Goal: Transaction & Acquisition: Purchase product/service

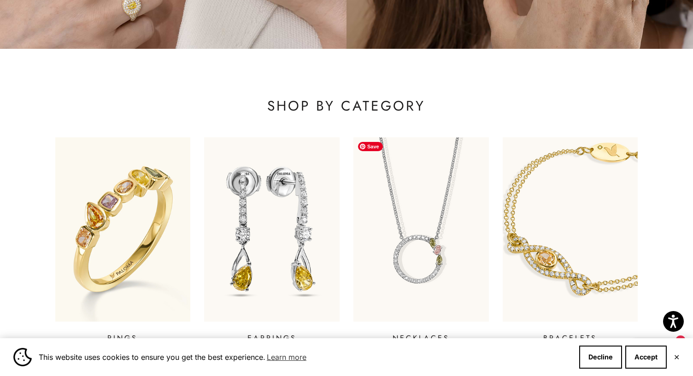
scroll to position [297, 0]
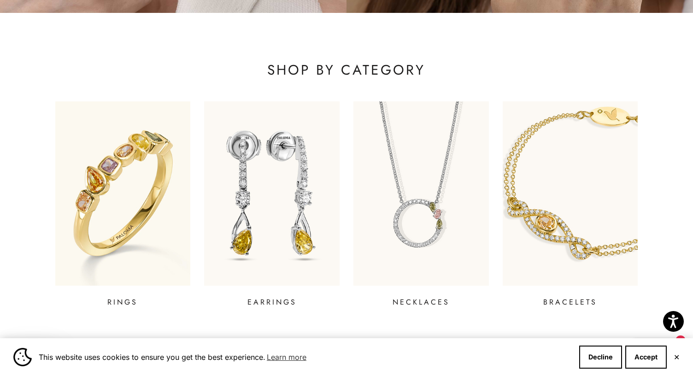
click at [676, 360] on button "✕" at bounding box center [676, 357] width 6 height 6
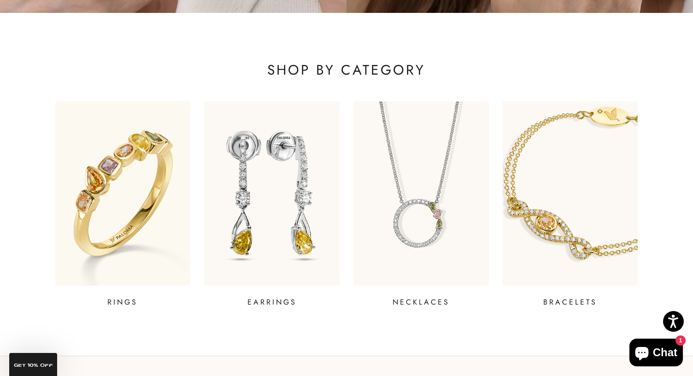
scroll to position [0, 0]
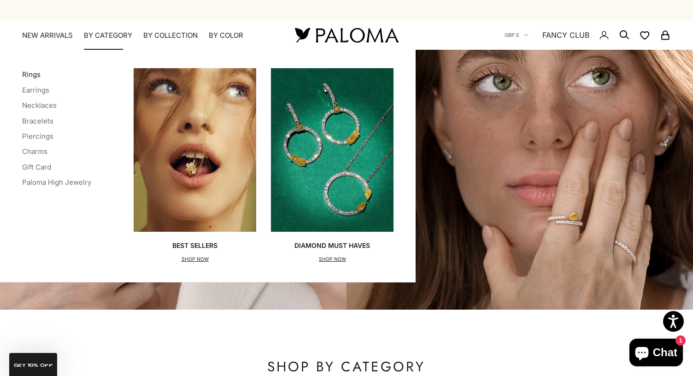
click at [36, 73] on link "Rings" at bounding box center [31, 74] width 18 height 9
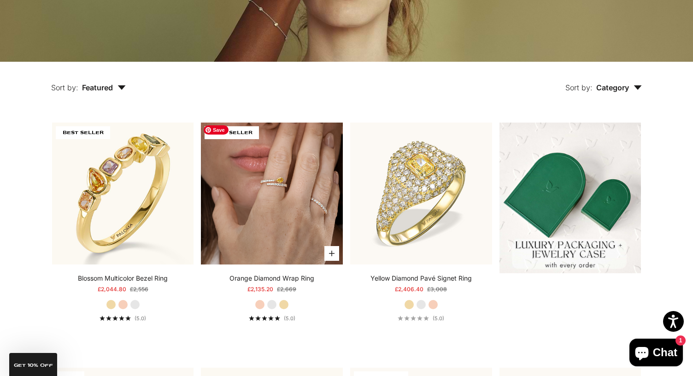
scroll to position [230, 0]
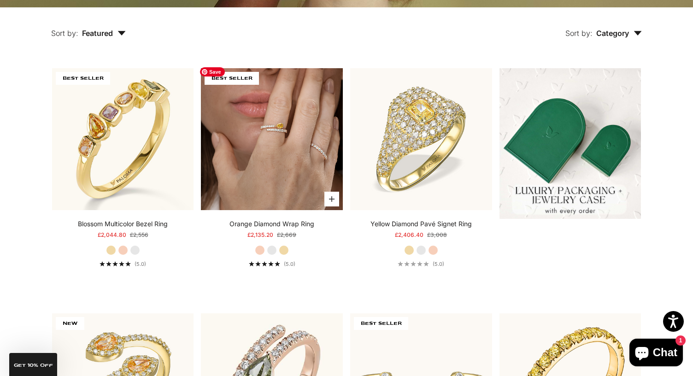
click at [300, 179] on img at bounding box center [272, 139] width 142 height 142
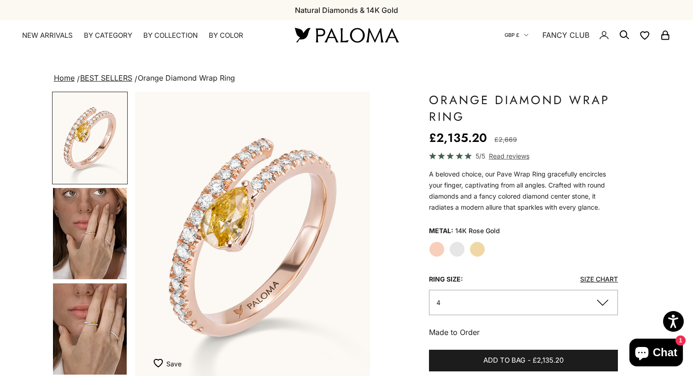
click at [504, 38] on span "GBP £" at bounding box center [511, 35] width 15 height 8
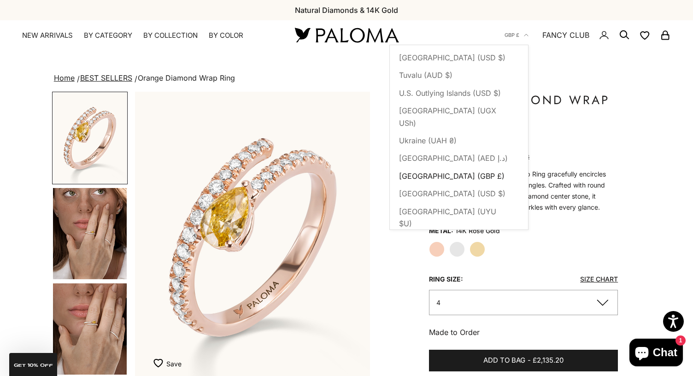
scroll to position [4028, 0]
click at [470, 188] on span "[GEOGRAPHIC_DATA] (USD $)" at bounding box center [452, 194] width 106 height 12
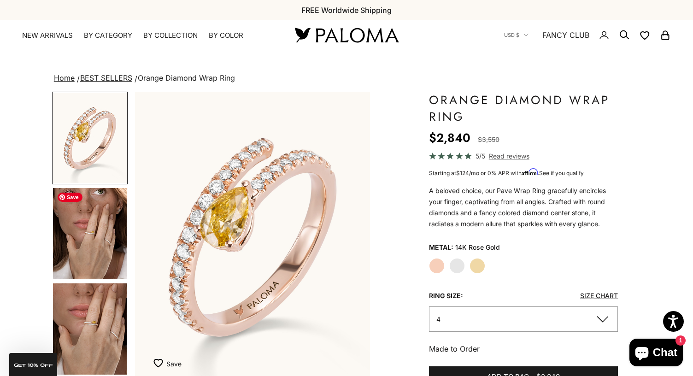
click at [118, 232] on img "Go to item 4" at bounding box center [90, 233] width 74 height 91
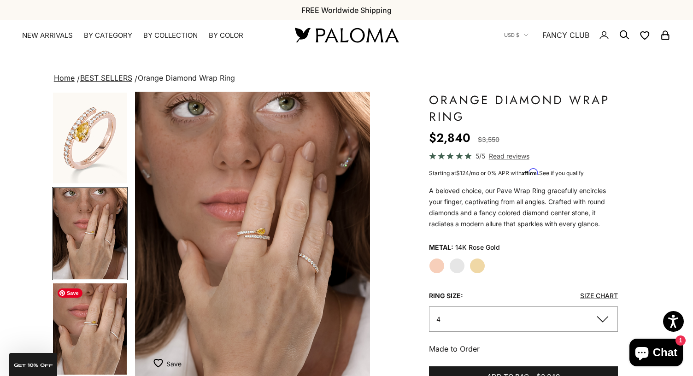
click at [106, 312] on img "Go to item 5" at bounding box center [90, 328] width 74 height 91
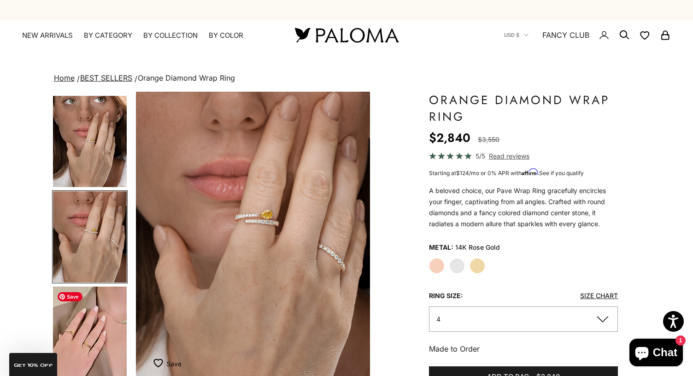
scroll to position [0, 492]
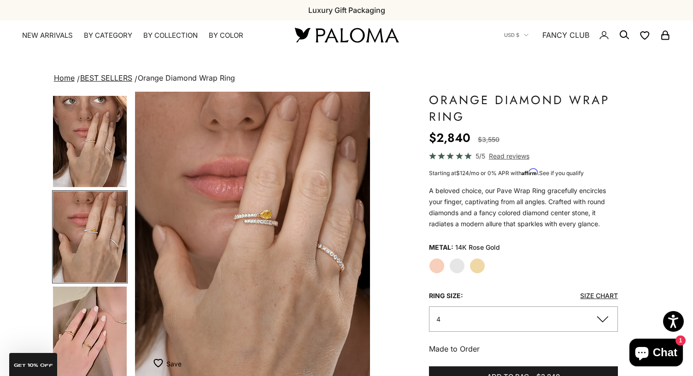
click at [458, 265] on label "White Gold" at bounding box center [457, 266] width 16 height 16
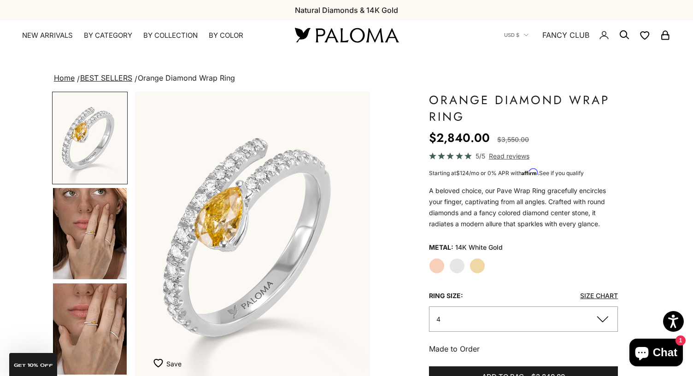
click at [480, 266] on label "Yellow Gold" at bounding box center [477, 266] width 16 height 16
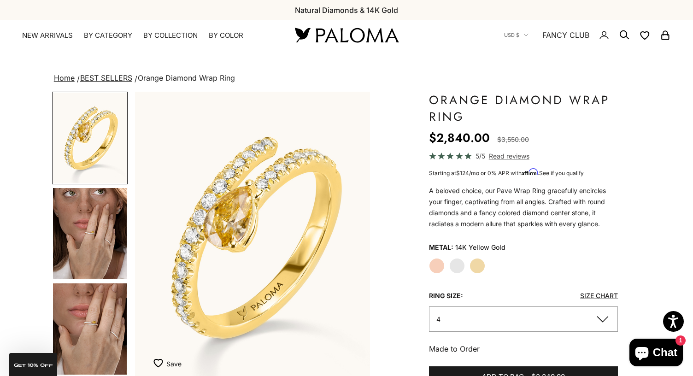
click at [431, 263] on label "Rose Gold" at bounding box center [437, 266] width 16 height 16
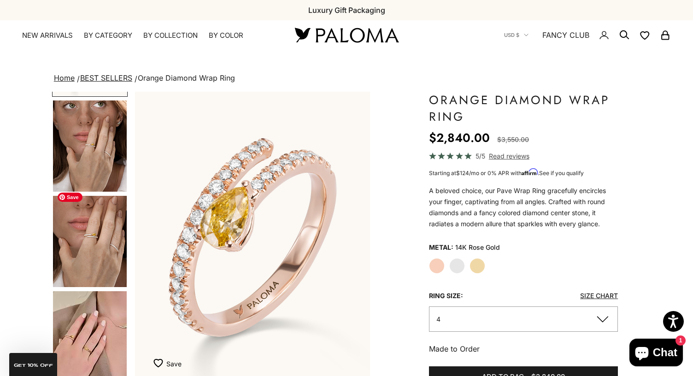
scroll to position [205, 0]
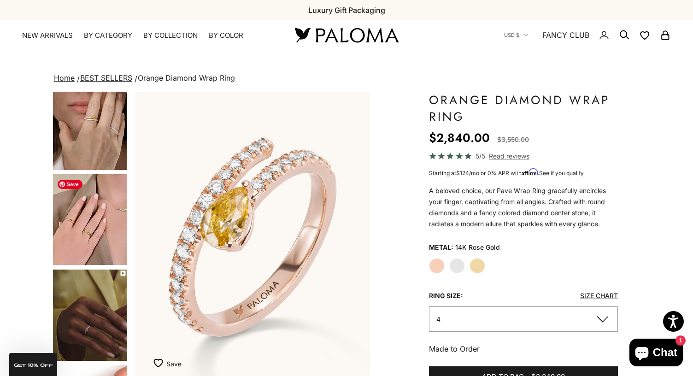
click at [97, 239] on img "Go to item 6" at bounding box center [90, 219] width 74 height 91
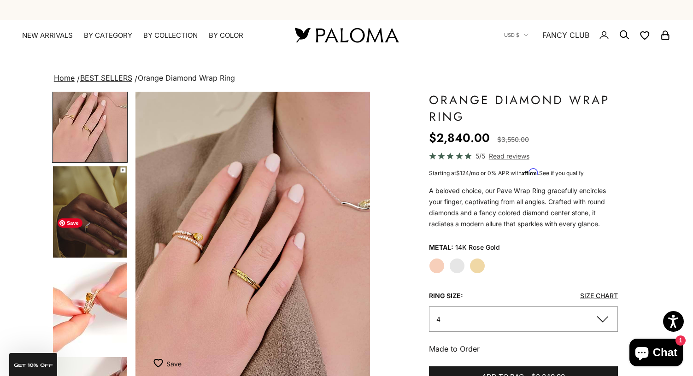
scroll to position [322, 0]
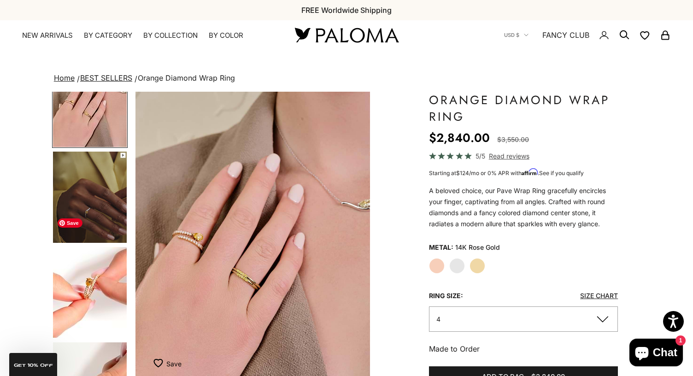
click at [101, 222] on img "Go to item 7" at bounding box center [90, 197] width 74 height 91
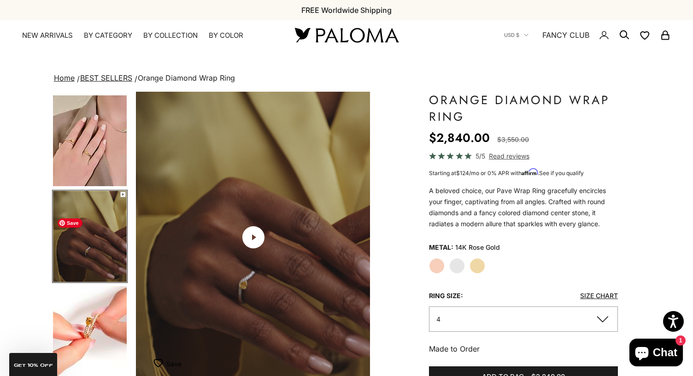
scroll to position [0, 984]
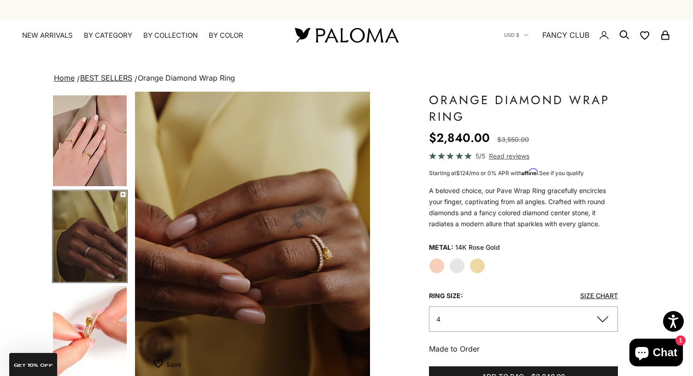
click at [449, 268] on div "Rose Gold White Gold Yellow Gold" at bounding box center [523, 266] width 189 height 16
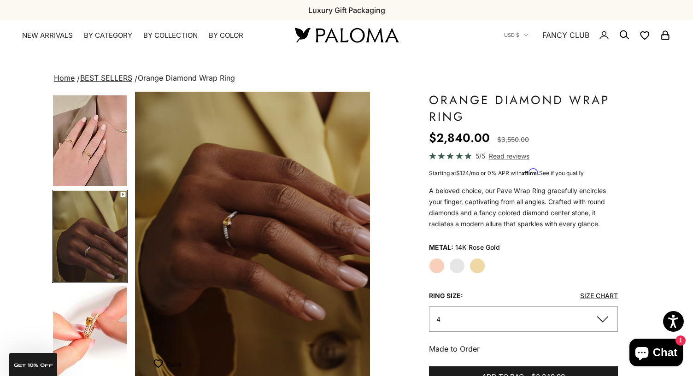
click at [459, 265] on label "White Gold" at bounding box center [457, 266] width 16 height 16
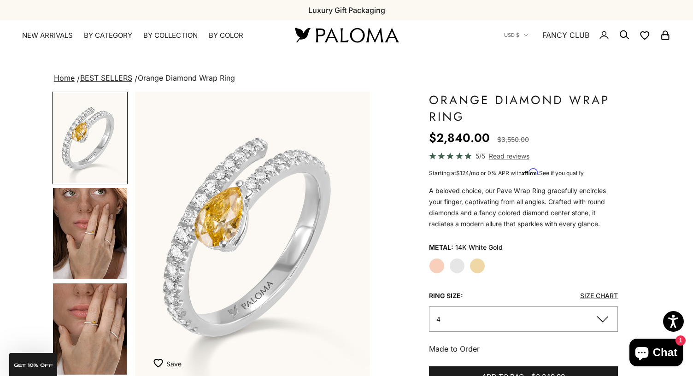
click at [437, 265] on label "Rose Gold" at bounding box center [437, 266] width 16 height 16
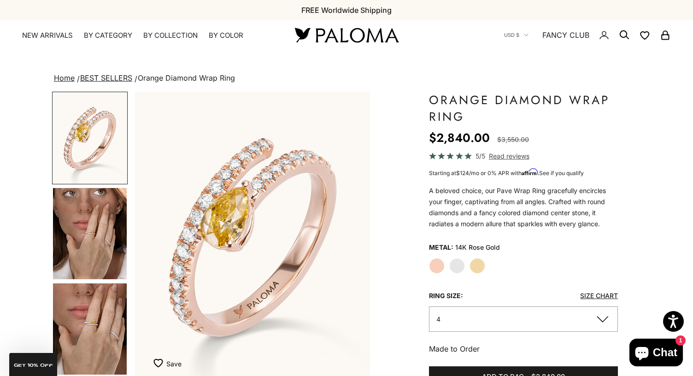
click at [467, 313] on button "4" at bounding box center [523, 318] width 189 height 25
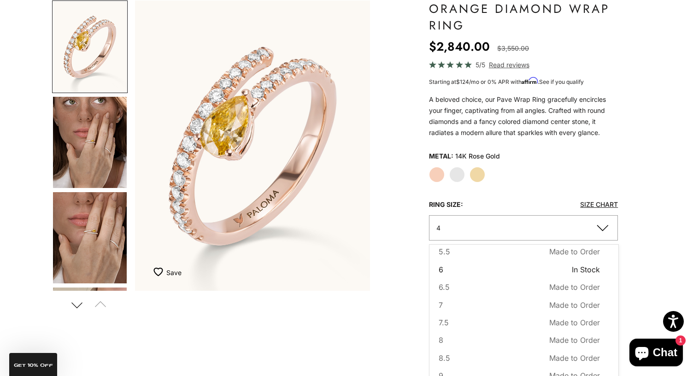
click at [534, 272] on button "6 In Stock Sold out" at bounding box center [519, 269] width 161 height 12
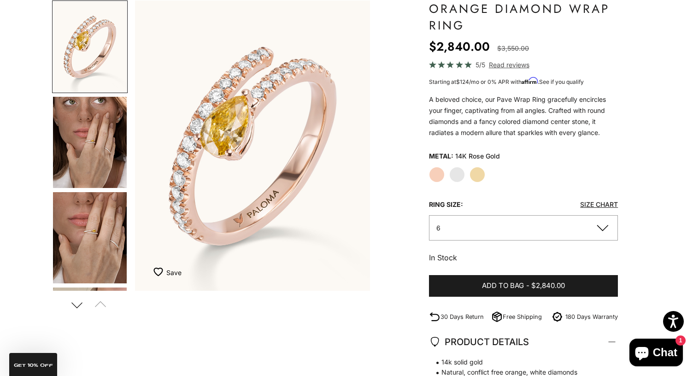
click at [594, 203] on link "Size Chart" at bounding box center [599, 204] width 38 height 8
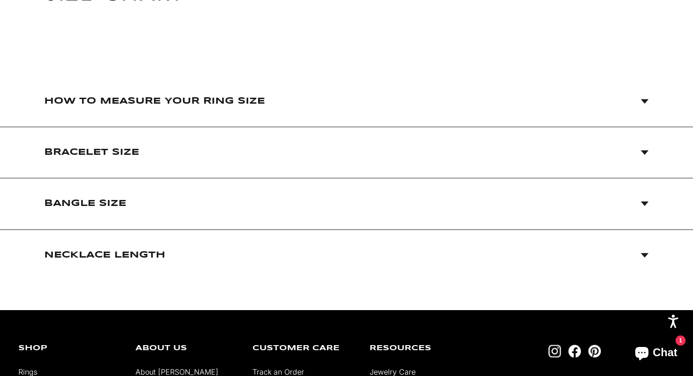
scroll to position [129, 0]
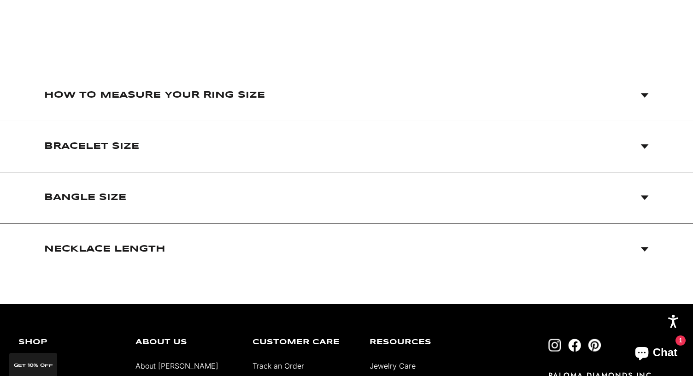
click at [644, 94] on icon at bounding box center [645, 95] width 8 height 5
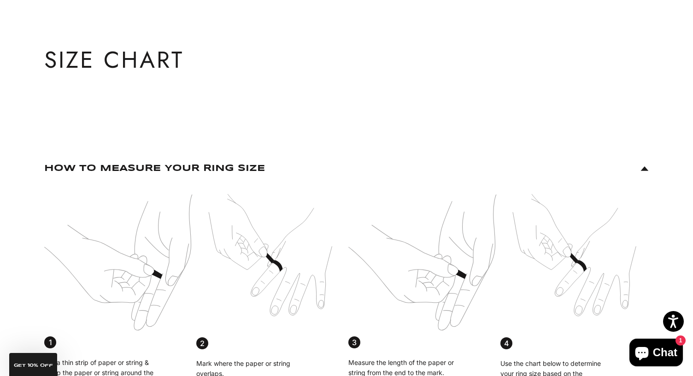
scroll to position [0, 0]
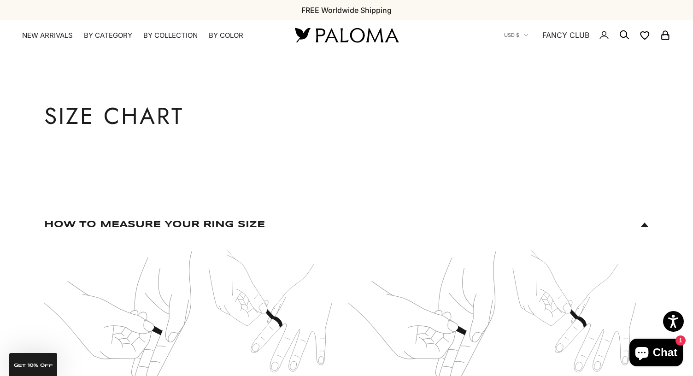
click at [561, 36] on link "FANCY CLUB" at bounding box center [565, 35] width 47 height 12
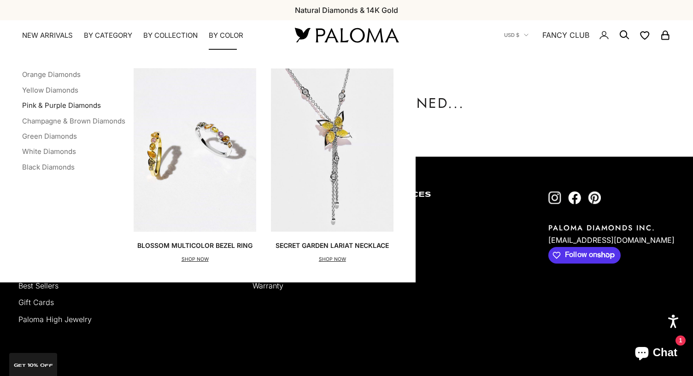
click at [67, 106] on link "Pink & Purple Diamonds" at bounding box center [61, 105] width 79 height 9
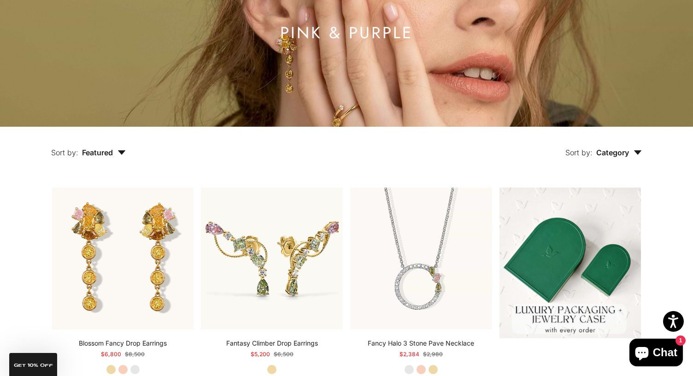
scroll to position [10, 0]
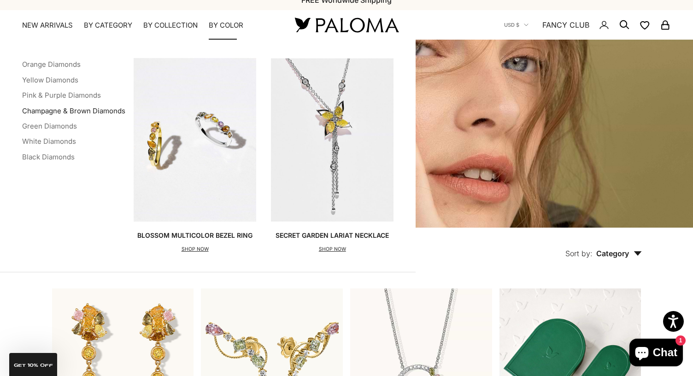
click at [75, 111] on link "Champagne & Brown Diamonds" at bounding box center [73, 110] width 103 height 9
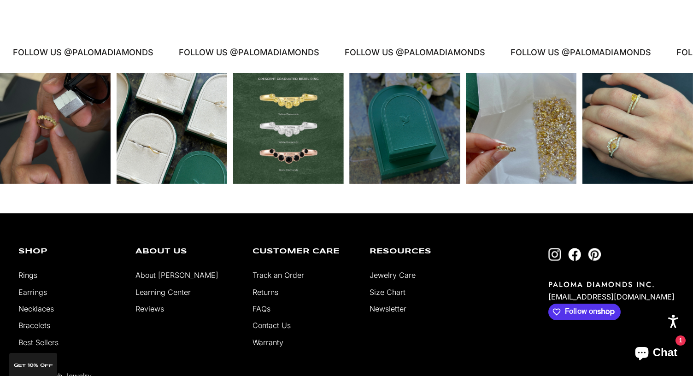
scroll to position [515, 0]
